Goal: Navigation & Orientation: Find specific page/section

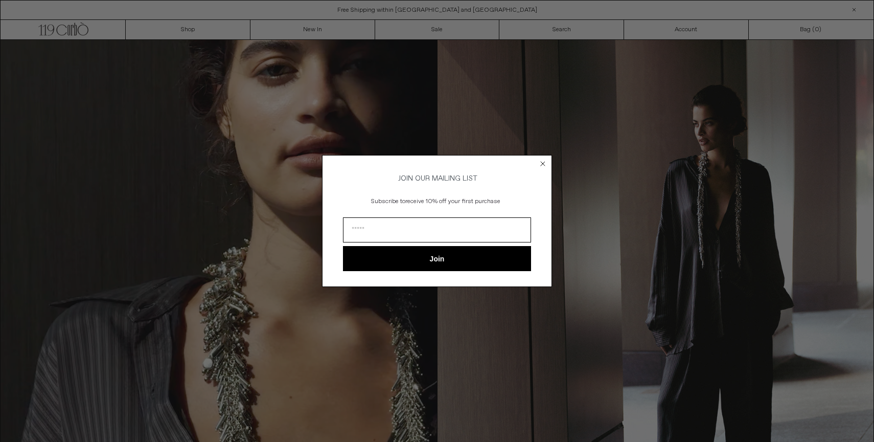
click at [543, 161] on icon "Close dialog" at bounding box center [543, 163] width 4 height 4
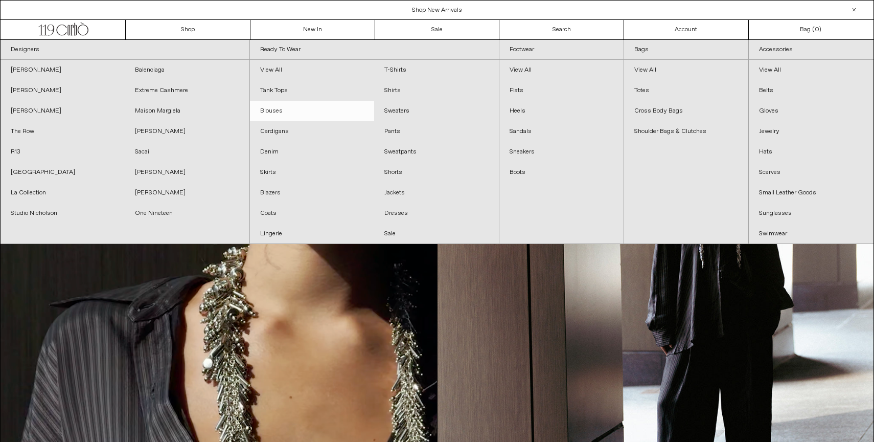
click at [283, 106] on link "Blouses" at bounding box center [312, 111] width 124 height 20
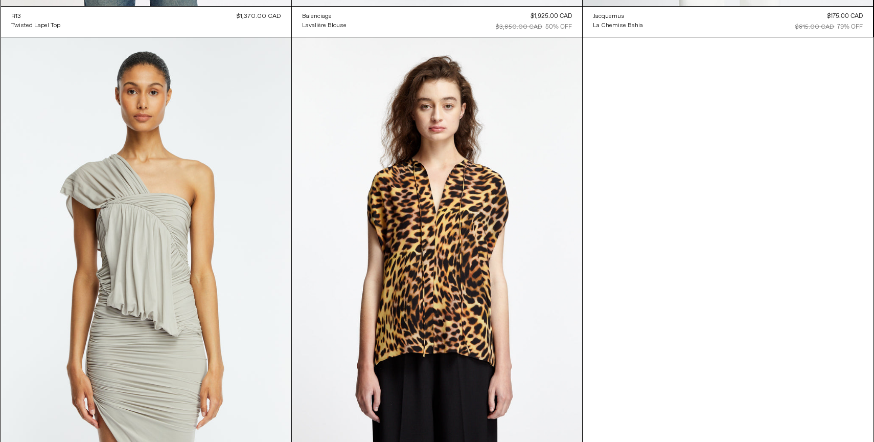
scroll to position [970, 0]
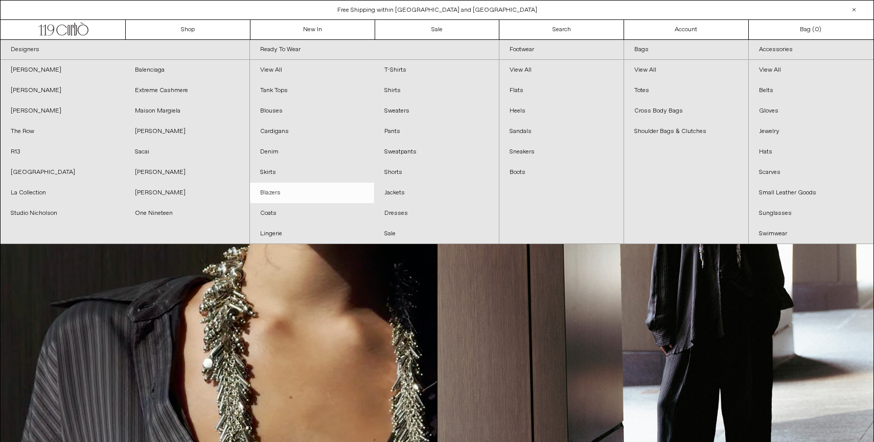
click at [272, 191] on link "Blazers" at bounding box center [312, 192] width 124 height 20
